Goal: Information Seeking & Learning: Check status

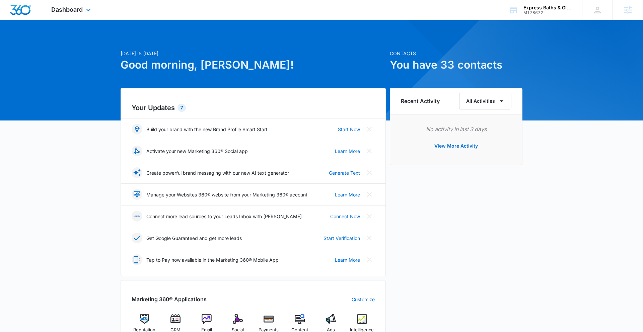
click at [79, 13] on div "Dashboard Apps Reputation CRM Email Social Payments POS Content Ads Intelligenc…" at bounding box center [71, 10] width 61 height 20
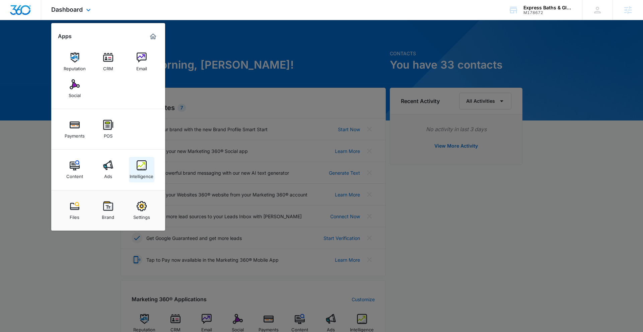
click at [149, 169] on link "Intelligence" at bounding box center [141, 169] width 25 height 25
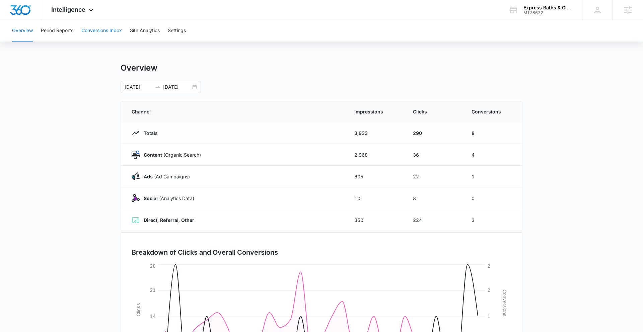
click at [94, 28] on button "Conversions Inbox" at bounding box center [101, 30] width 40 height 21
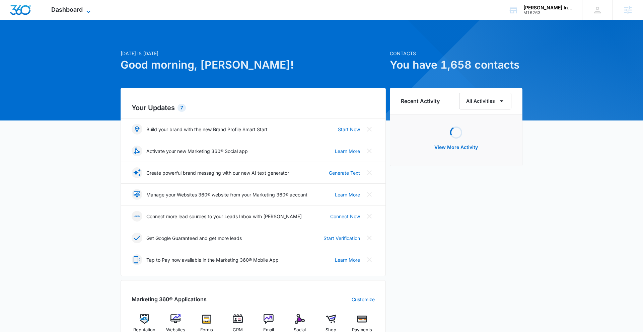
click at [74, 9] on span "Dashboard" at bounding box center [66, 9] width 31 height 7
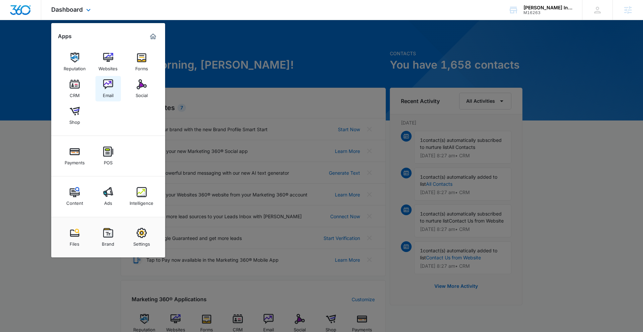
click at [109, 84] on img at bounding box center [108, 84] width 10 height 10
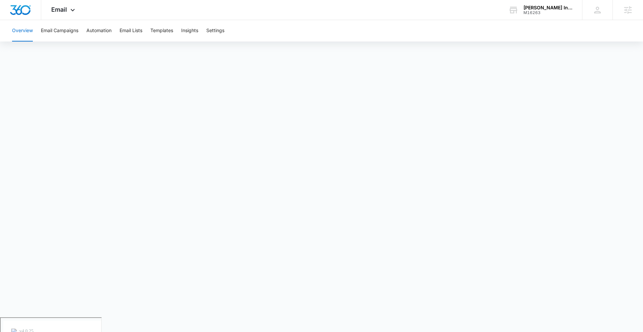
click at [233, 29] on div "Overview Email Campaigns Automation Email Lists Templates Insights Settings" at bounding box center [321, 30] width 626 height 21
click at [218, 30] on button "Settings" at bounding box center [215, 30] width 18 height 21
click at [610, 159] on main "Email Marketing Settings Sending Domains" at bounding box center [321, 190] width 643 height 284
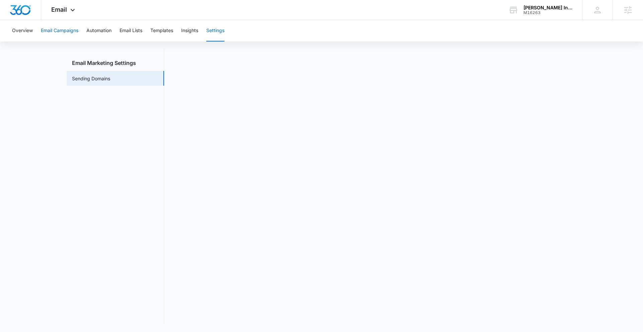
click at [56, 33] on button "Email Campaigns" at bounding box center [59, 30] width 37 height 21
click at [222, 33] on button "Settings" at bounding box center [215, 30] width 18 height 21
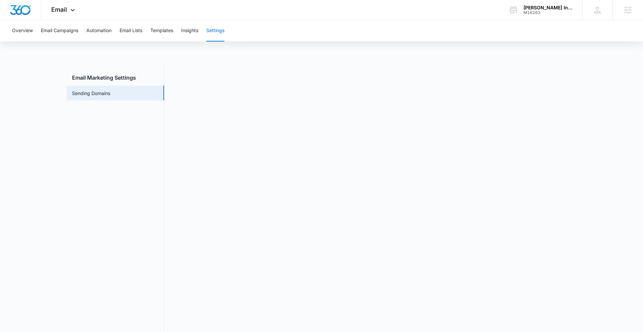
scroll to position [15, 0]
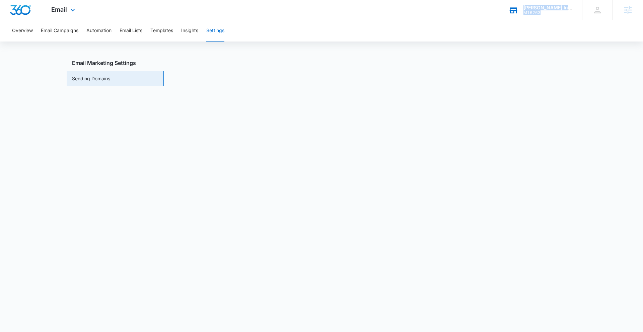
drag, startPoint x: 540, startPoint y: 12, endPoint x: 509, endPoint y: 12, distance: 31.1
click at [509, 12] on div "Reveles Intelligence Group M16263 Your Accounts View All" at bounding box center [540, 10] width 84 height 20
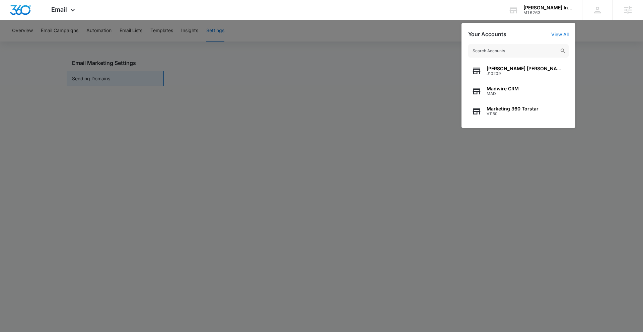
click at [609, 102] on div at bounding box center [321, 166] width 643 height 332
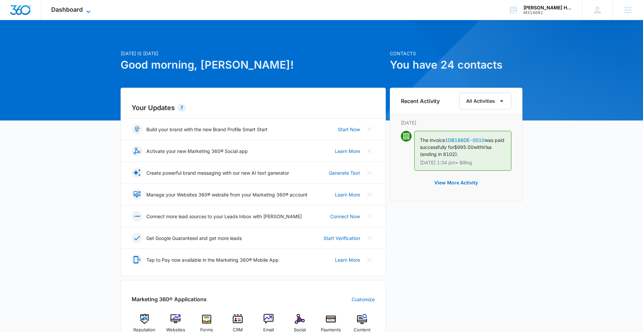
click at [81, 7] on span "Dashboard" at bounding box center [66, 9] width 31 height 7
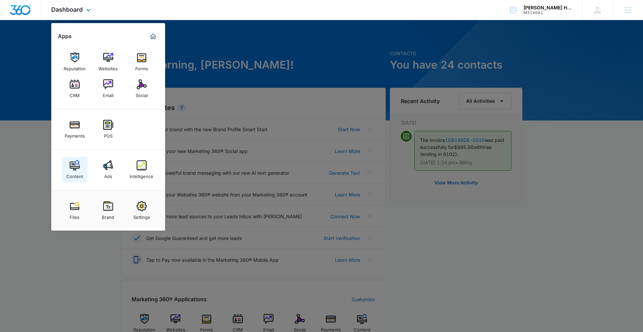
click at [72, 169] on img at bounding box center [75, 165] width 10 height 10
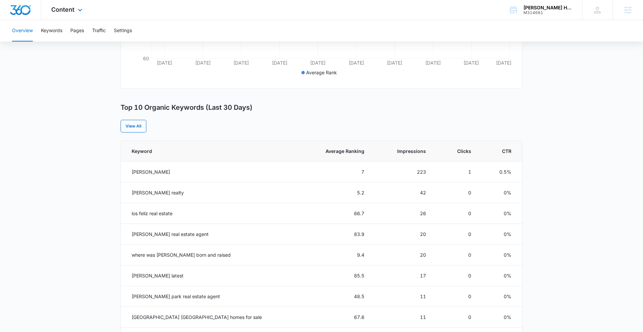
scroll to position [73, 0]
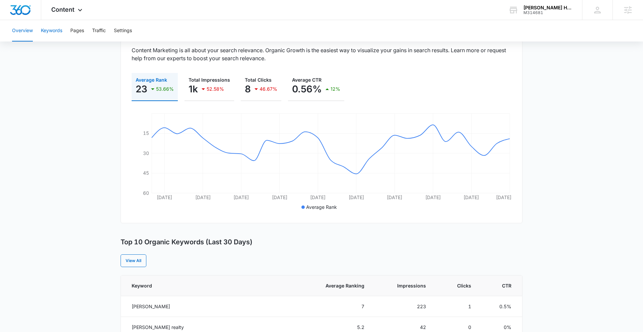
click at [56, 32] on button "Keywords" at bounding box center [51, 30] width 21 height 21
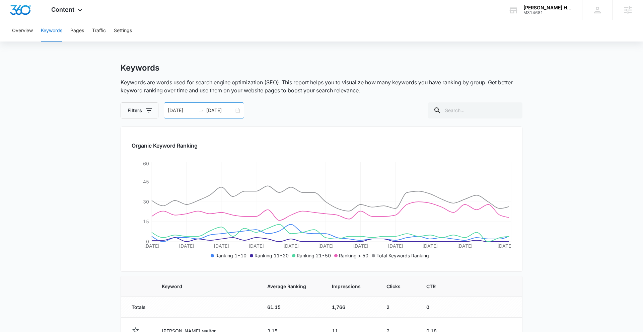
click at [237, 110] on div "[DATE] [DATE]" at bounding box center [204, 110] width 80 height 16
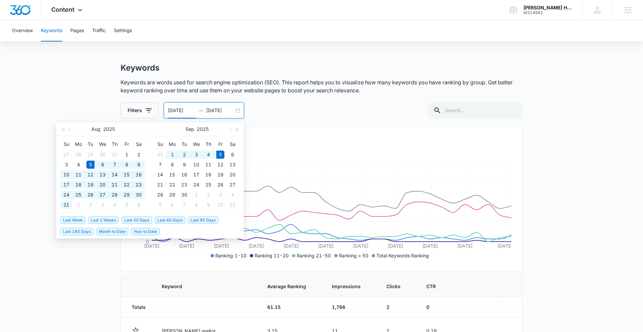
click at [74, 235] on li "Last 180 Days" at bounding box center [78, 231] width 36 height 11
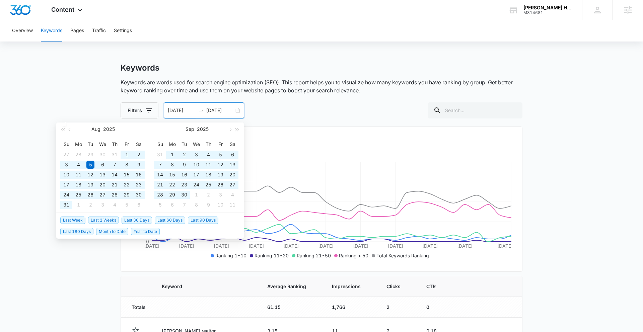
click at [83, 231] on span "Last 180 Days" at bounding box center [76, 231] width 33 height 7
type input "[DATE]"
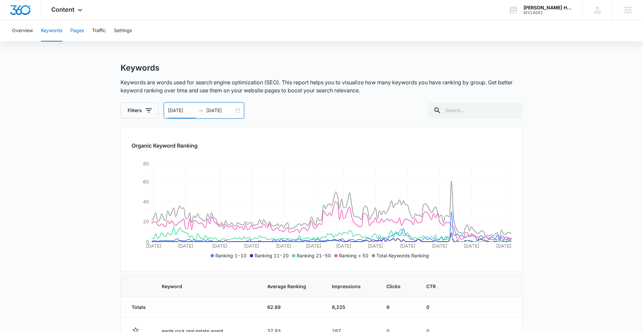
click at [73, 30] on button "Pages" at bounding box center [77, 30] width 14 height 21
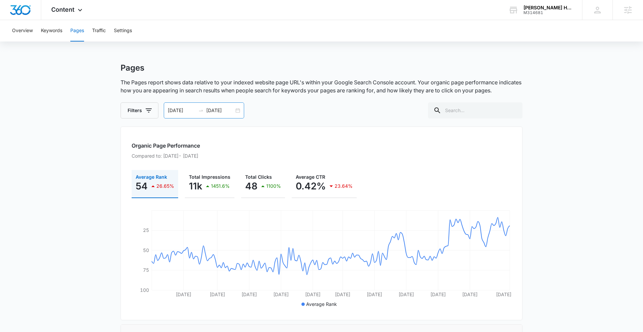
click at [238, 111] on div "[DATE] [DATE]" at bounding box center [204, 110] width 80 height 16
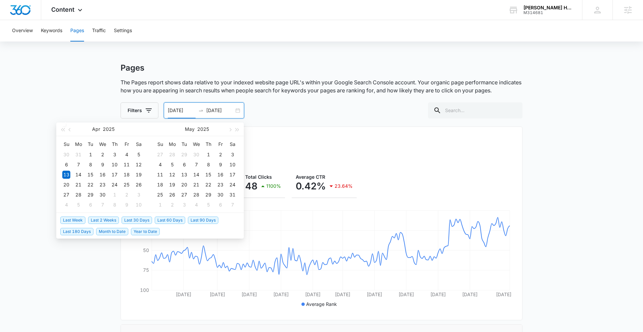
click at [137, 221] on span "Last 30 Days" at bounding box center [136, 220] width 30 height 7
type input "[DATE]"
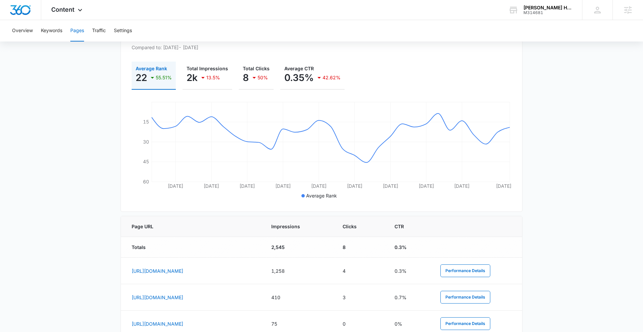
scroll to position [109, 0]
